Goal: Task Accomplishment & Management: Use online tool/utility

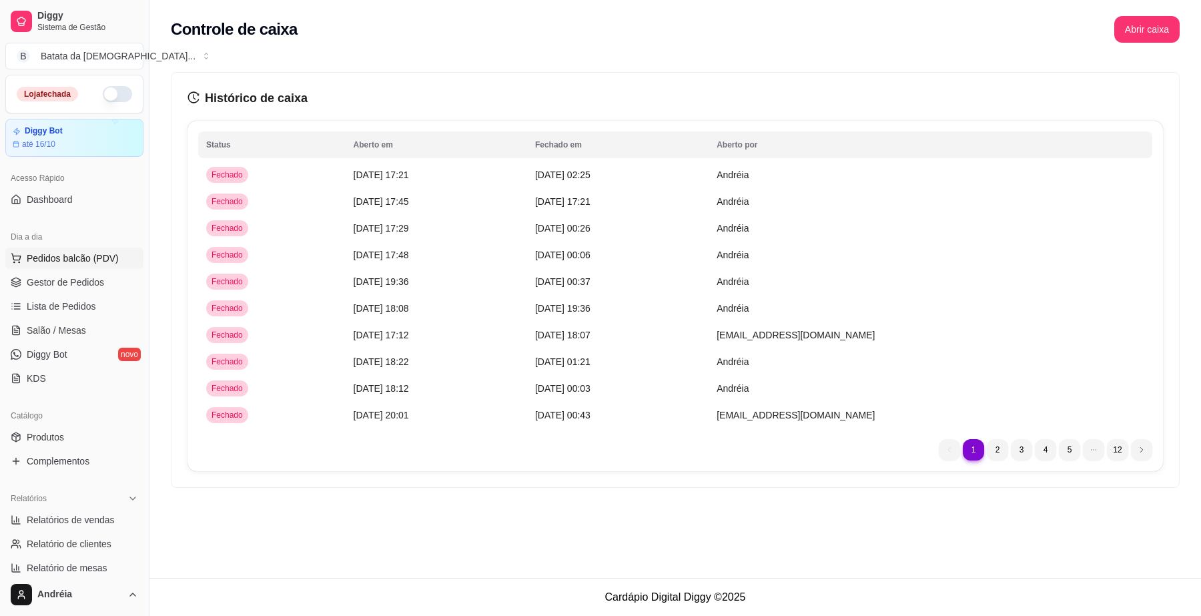
click at [85, 263] on span "Pedidos balcão (PDV)" at bounding box center [73, 257] width 92 height 13
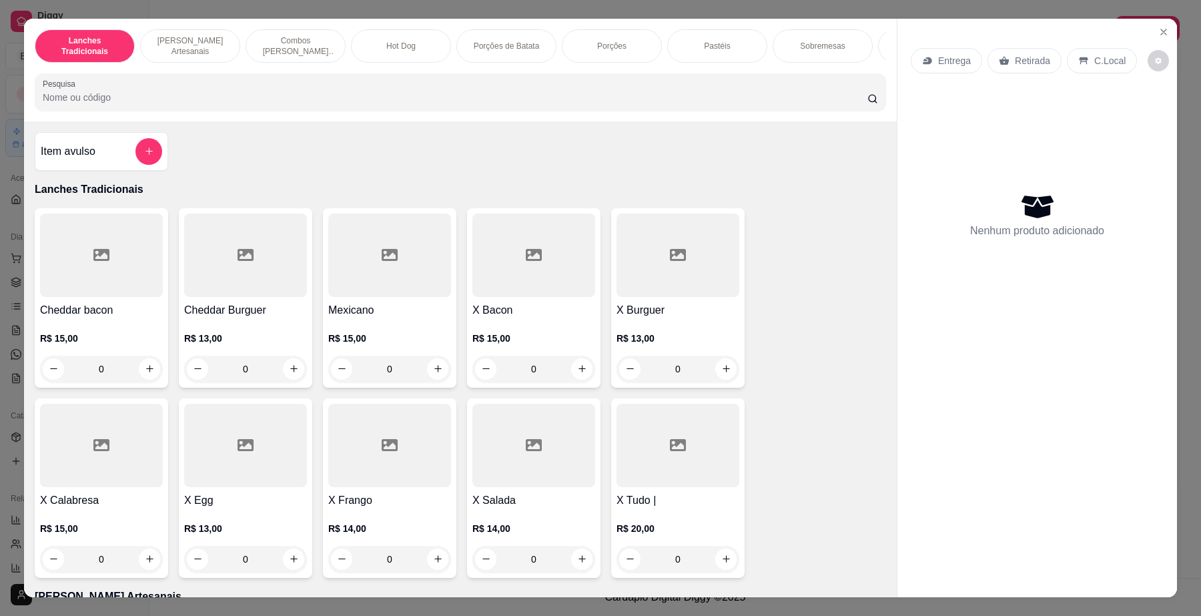
scroll to position [334, 0]
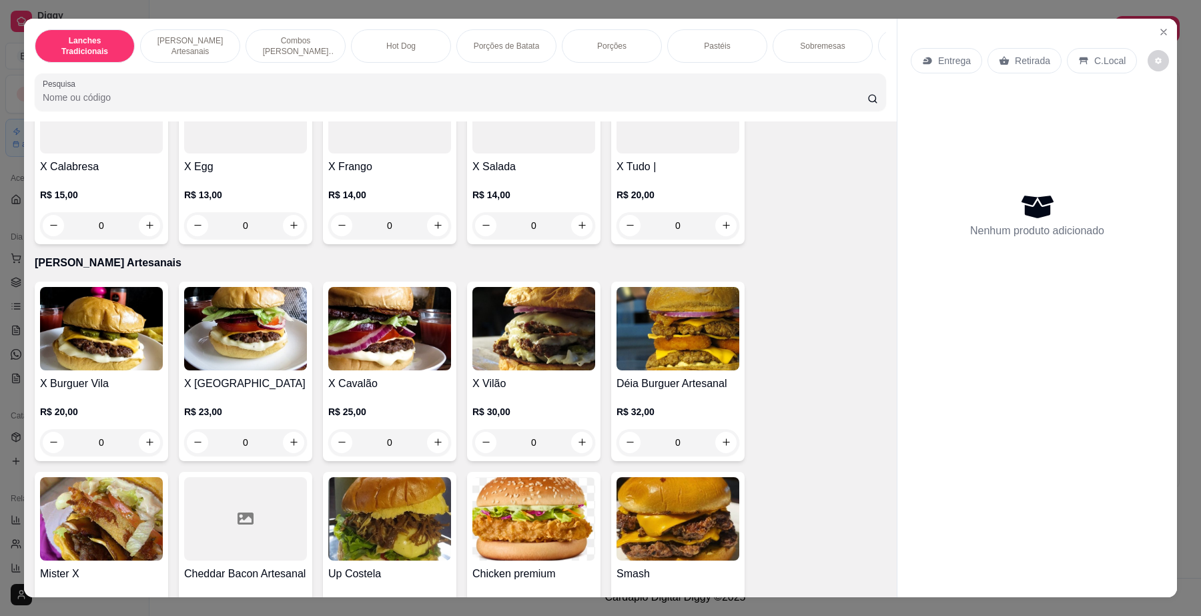
click at [632, 104] on input "Pesquisa" at bounding box center [455, 97] width 825 height 13
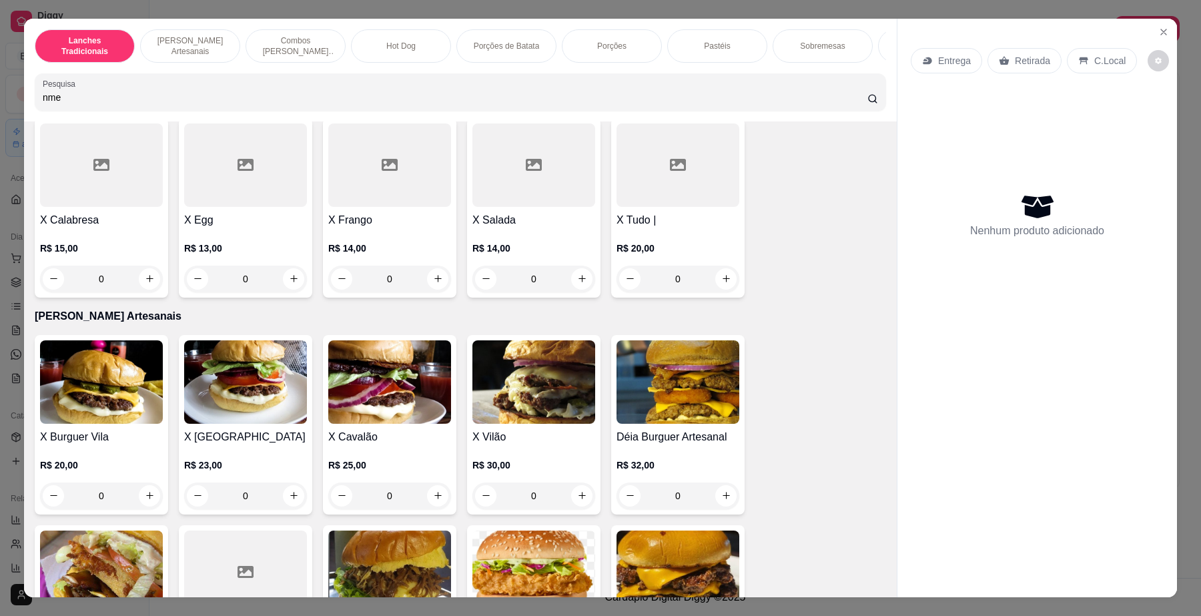
scroll to position [387, 0]
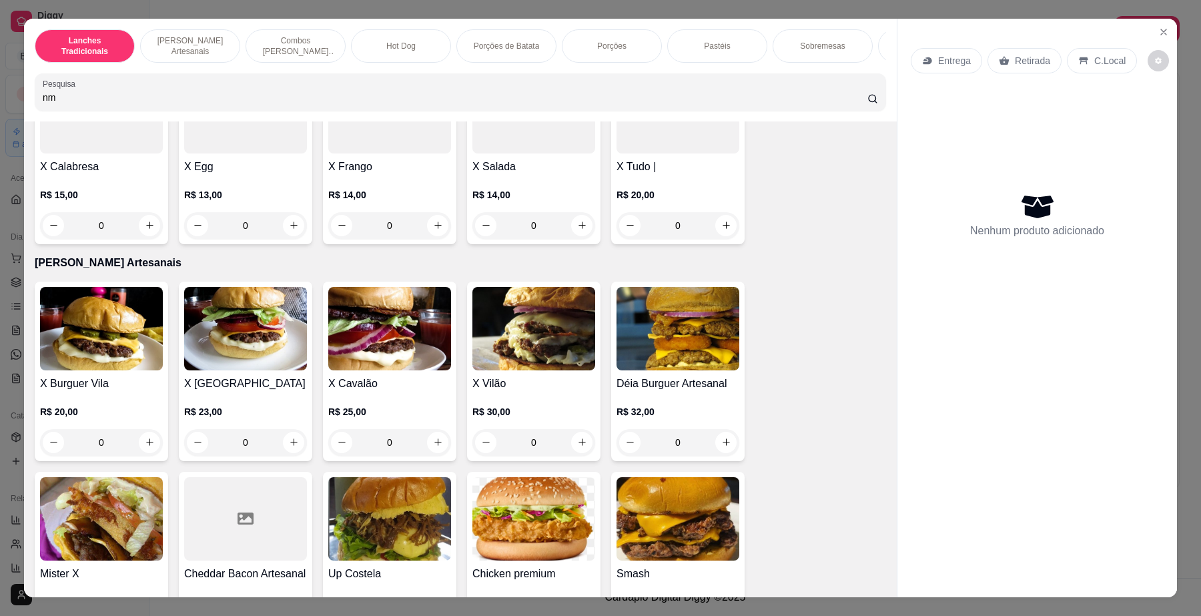
type input "n"
type input "m"
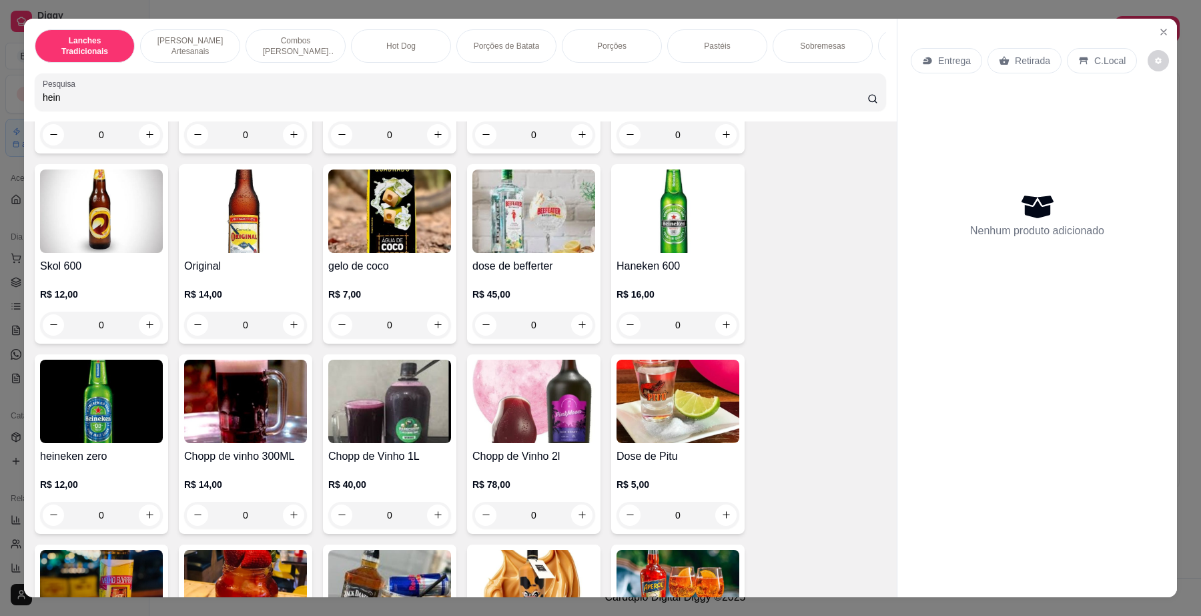
scroll to position [4803, 0]
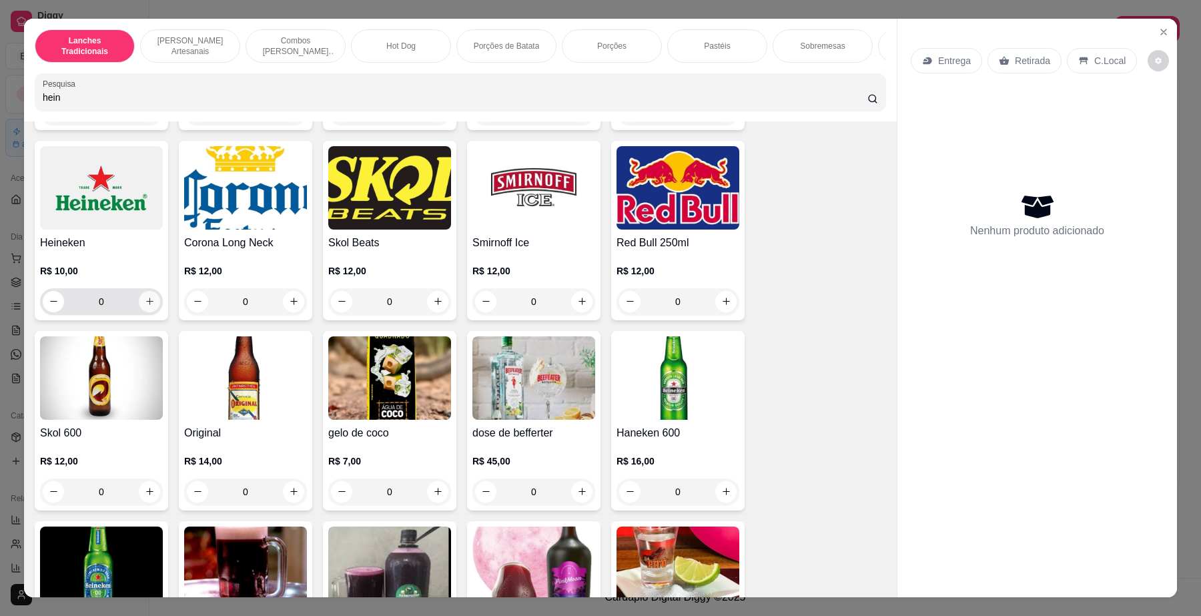
type input "hein"
click at [145, 306] on icon "increase-product-quantity" at bounding box center [150, 301] width 10 height 10
type input "1"
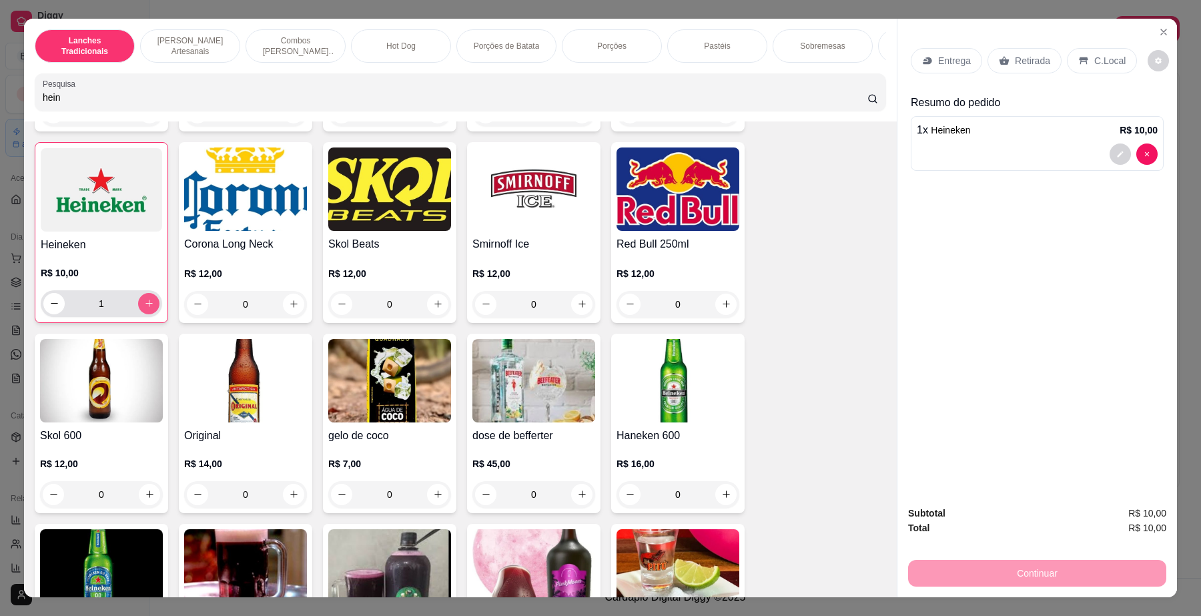
scroll to position [4804, 0]
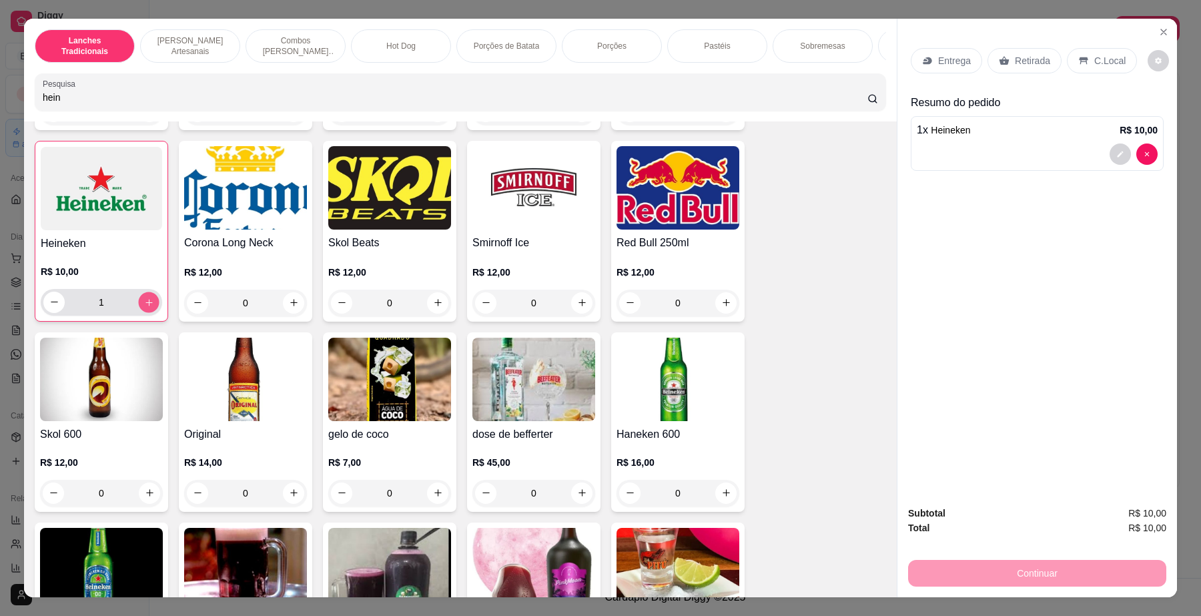
click at [144, 307] on icon "increase-product-quantity" at bounding box center [149, 302] width 10 height 10
type input "2"
click at [1078, 63] on icon at bounding box center [1083, 60] width 11 height 11
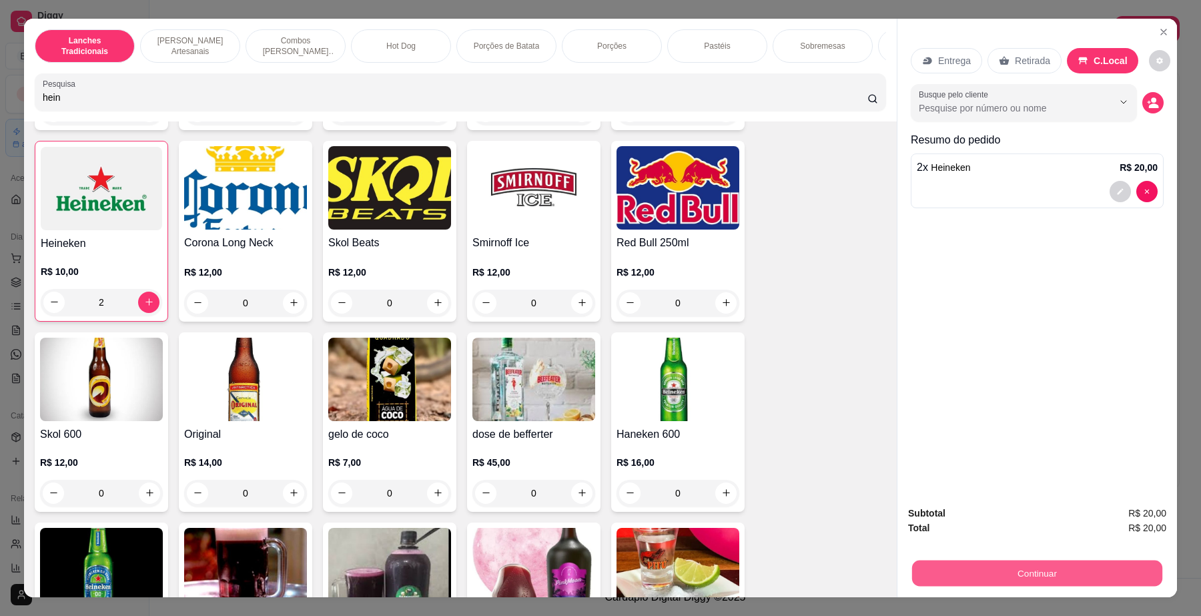
click at [1072, 570] on button "Continuar" at bounding box center [1037, 573] width 250 height 26
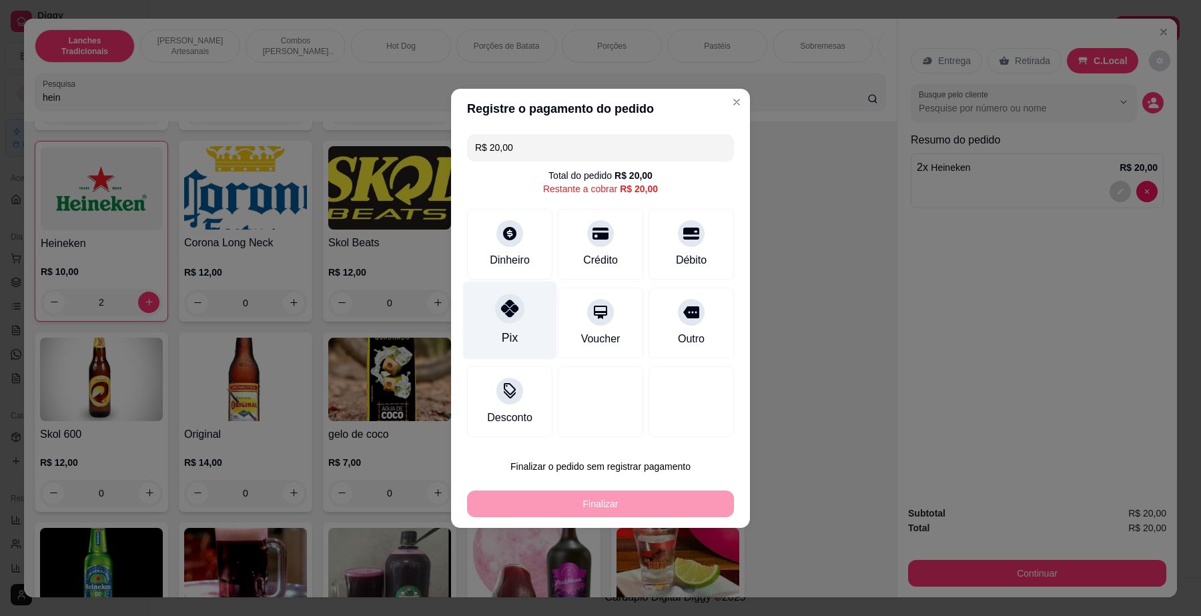
click at [505, 319] on div at bounding box center [509, 308] width 29 height 29
type input "R$ 0,00"
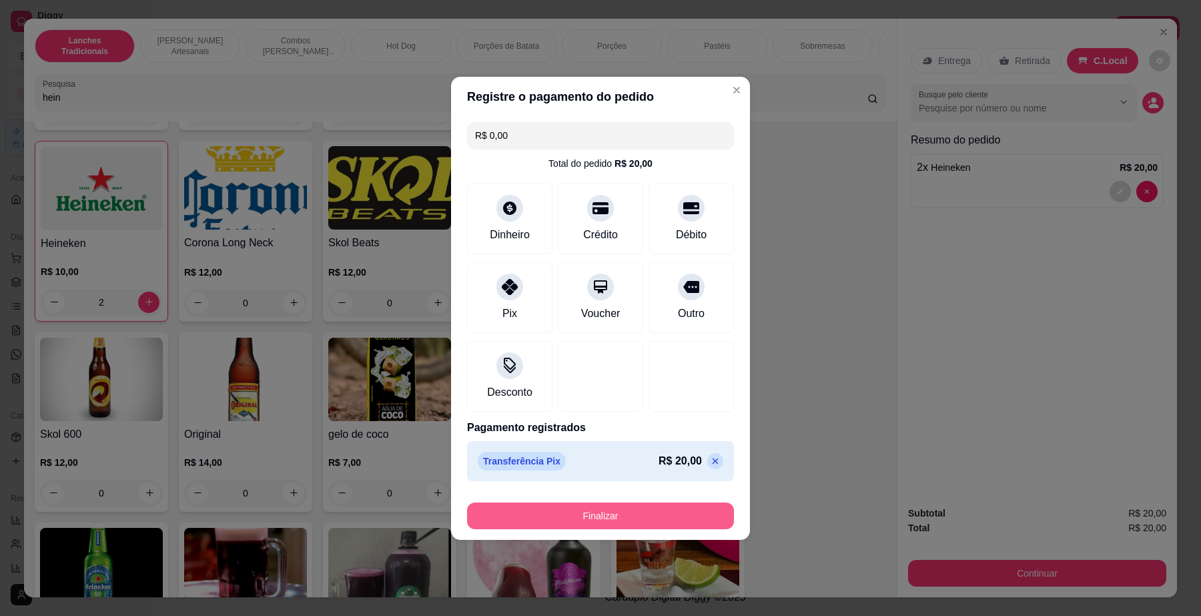
click at [632, 505] on button "Finalizar" at bounding box center [600, 515] width 267 height 27
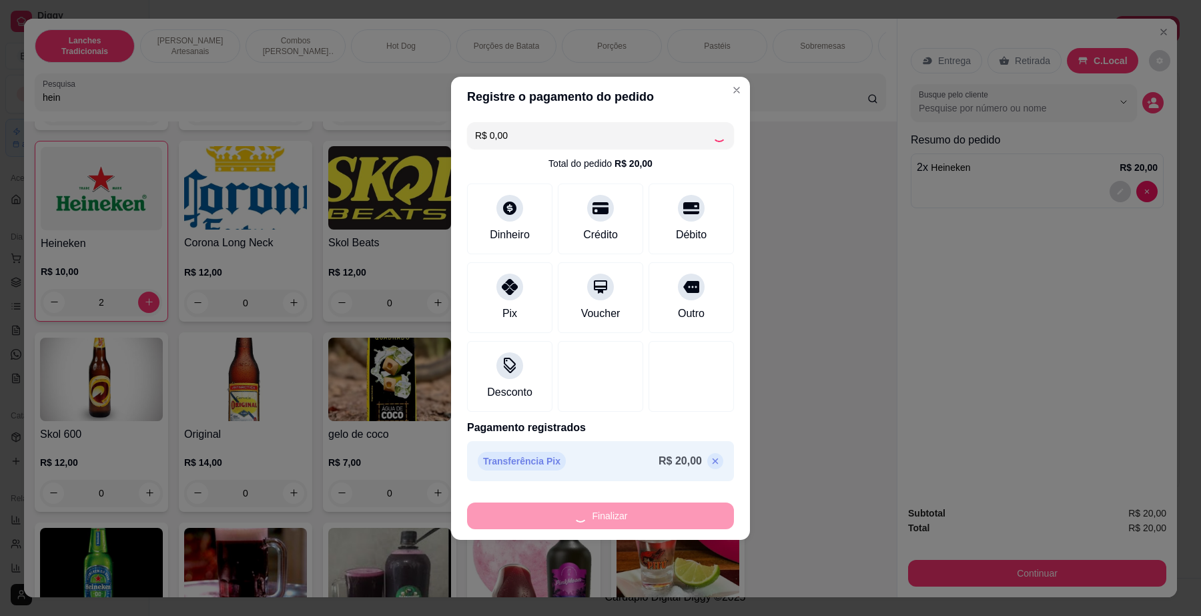
type input "0"
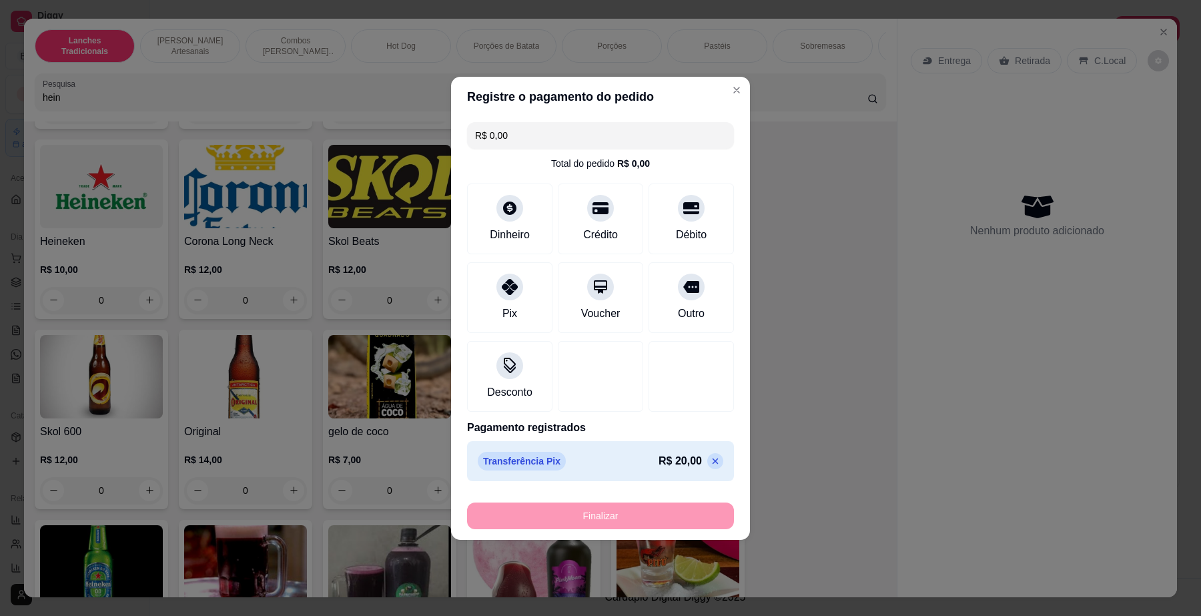
type input "-R$ 20,00"
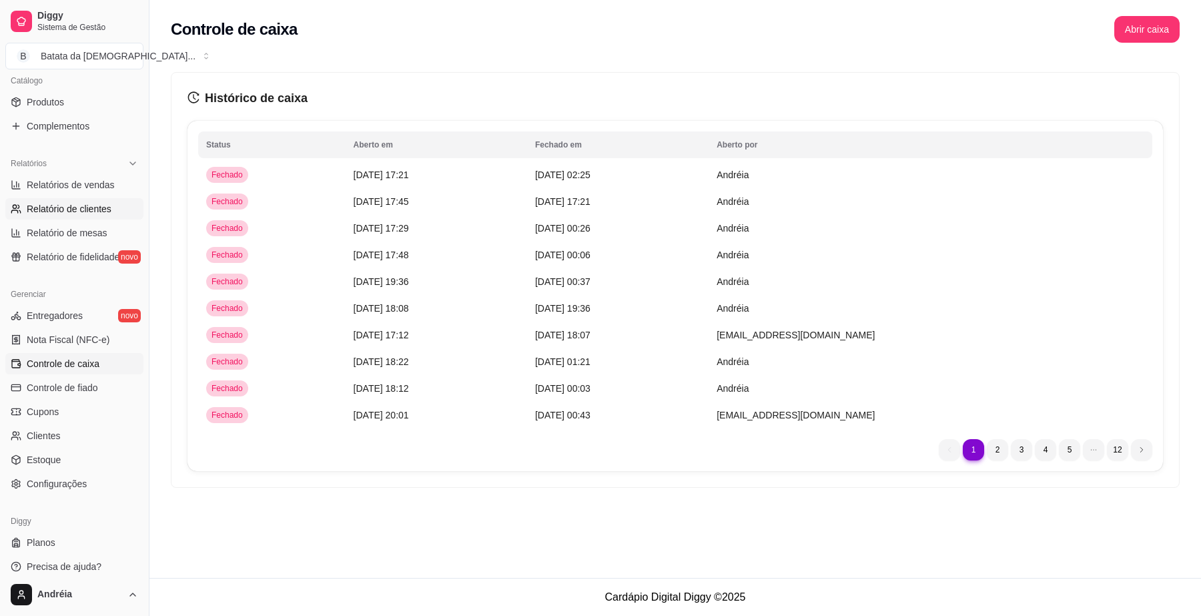
scroll to position [344, 0]
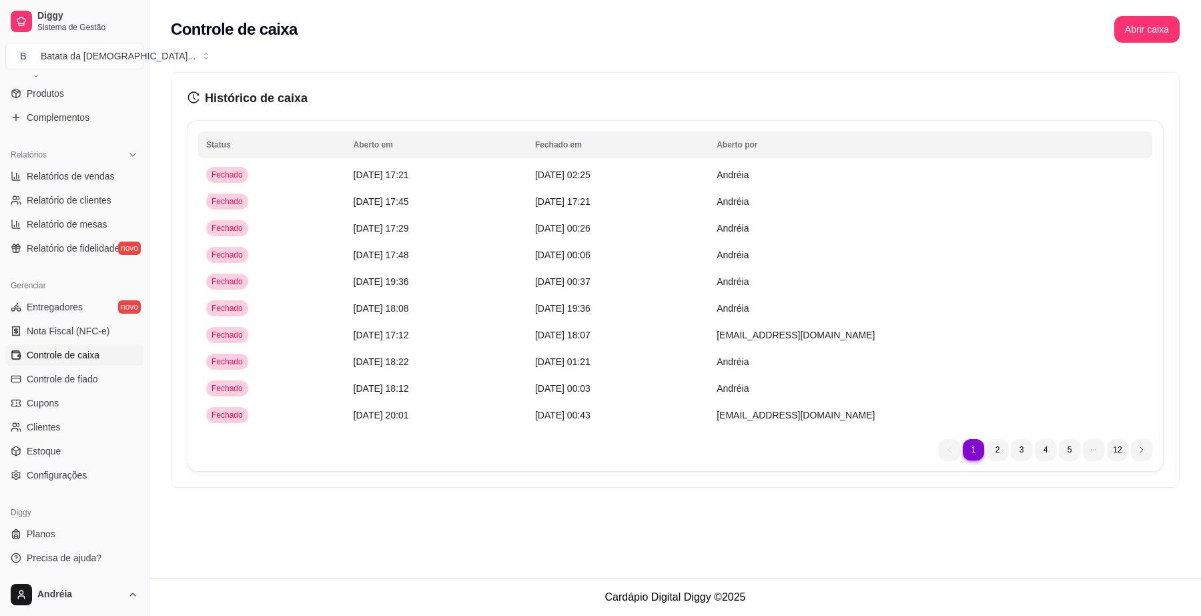
click at [105, 355] on link "Controle de caixa" at bounding box center [74, 354] width 138 height 21
